Goal: Find specific page/section: Find specific page/section

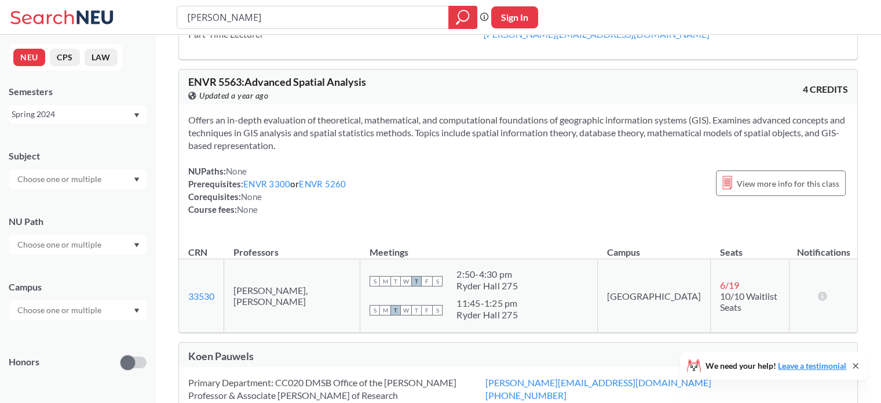
scroll to position [62, 0]
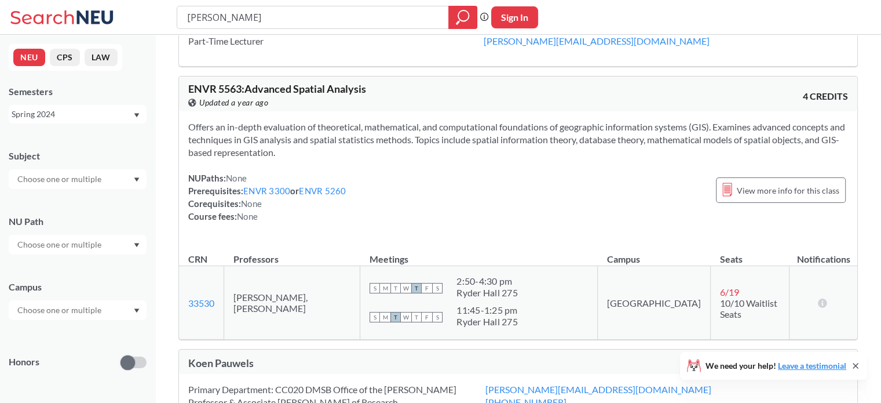
click at [239, 136] on span "Offers an in-depth evaluation of theoretical, mathematical, and computational f…" at bounding box center [516, 139] width 657 height 37
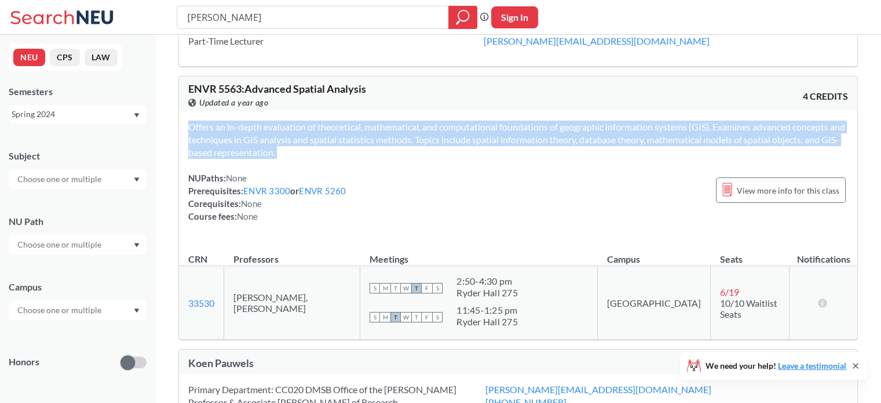
click at [239, 136] on span "Offers an in-depth evaluation of theoretical, mathematical, and computational f…" at bounding box center [516, 139] width 657 height 37
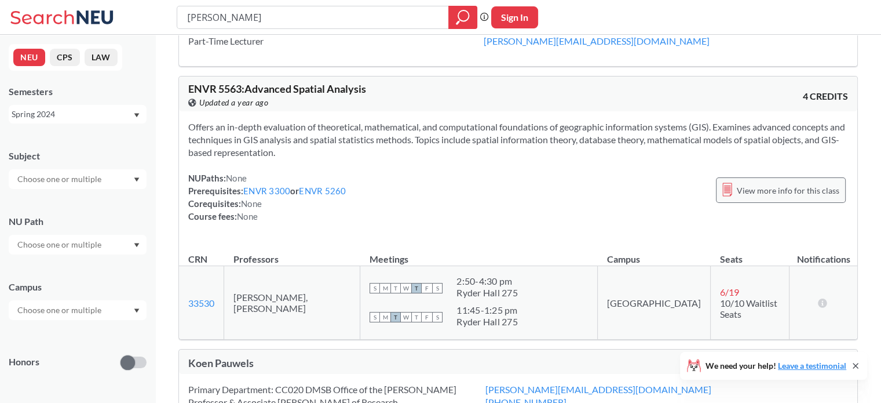
click at [781, 188] on span "View more info for this class" at bounding box center [788, 190] width 103 height 14
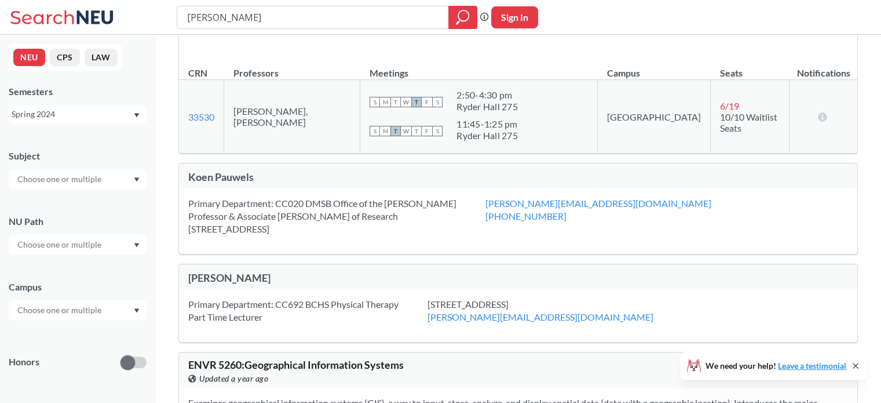
scroll to position [249, 0]
drag, startPoint x: 428, startPoint y: 312, endPoint x: 557, endPoint y: 310, distance: 128.6
click at [557, 310] on div "Primary Department: CC692 BCHS Physical Therapy Part Time Lecturer [STREET_ADDR…" at bounding box center [518, 313] width 678 height 53
click at [366, 329] on div "Primary Department: CC692 BCHS Physical Therapy Part Time Lecturer [STREET_ADDR…" at bounding box center [518, 313] width 678 height 53
